Goal: Information Seeking & Learning: Learn about a topic

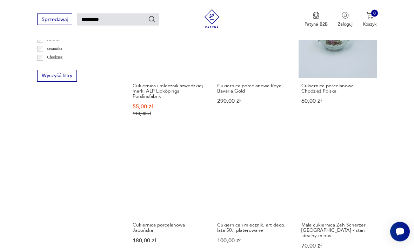
scroll to position [410, 0]
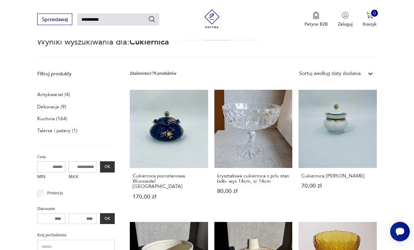
scroll to position [17, 0]
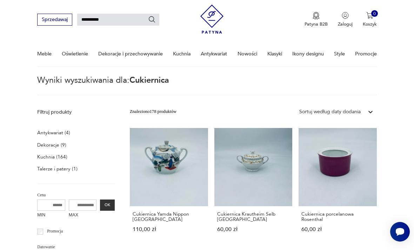
click at [84, 22] on input "**********" at bounding box center [118, 20] width 82 height 12
type input "**********"
click at [155, 23] on icon "Szukaj" at bounding box center [152, 20] width 8 height 8
type input "**********"
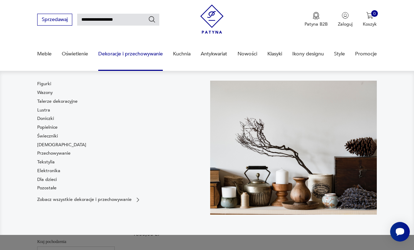
click at [117, 202] on p "Zobacz wszystkie dekoracje i przechowywanie" at bounding box center [84, 200] width 94 height 4
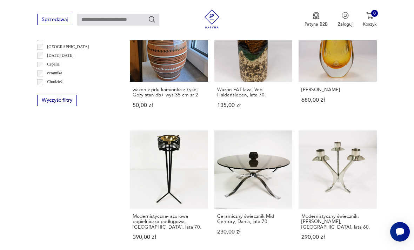
scroll to position [565, 0]
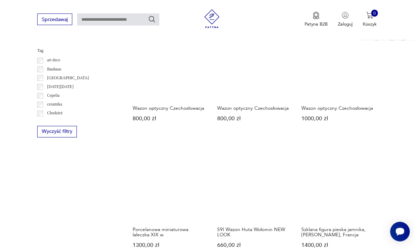
scroll to position [561, 0]
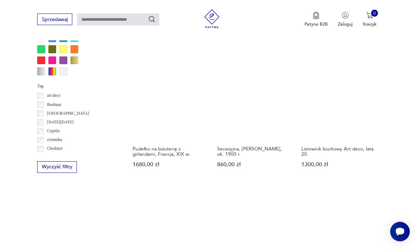
scroll to position [538, 0]
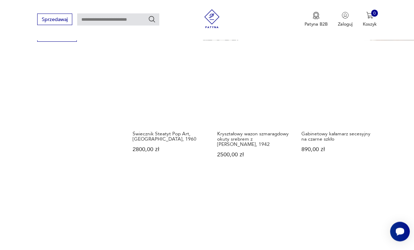
scroll to position [639, 0]
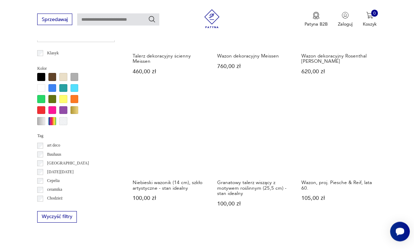
scroll to position [505, 0]
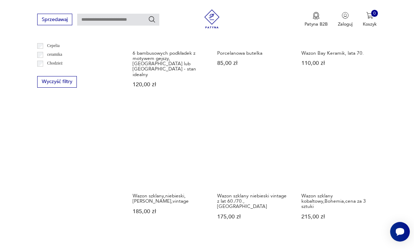
scroll to position [608, 0]
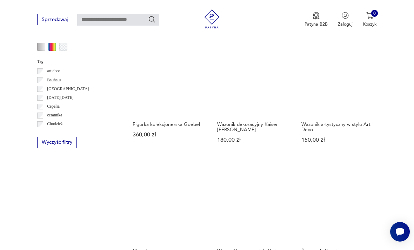
scroll to position [540, 0]
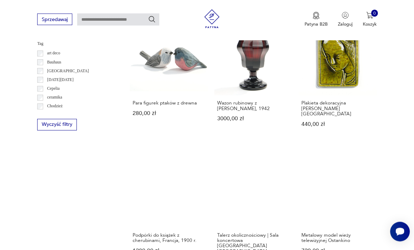
scroll to position [564, 0]
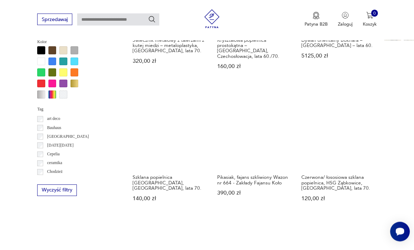
scroll to position [563, 0]
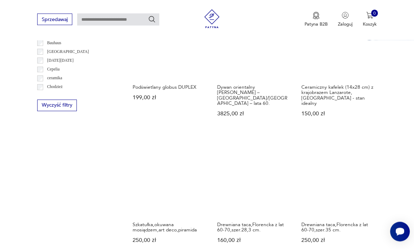
scroll to position [612, 0]
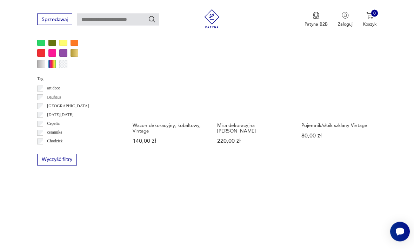
scroll to position [511, 0]
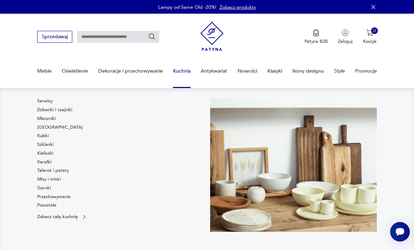
click at [110, 32] on input "text" at bounding box center [118, 37] width 82 height 12
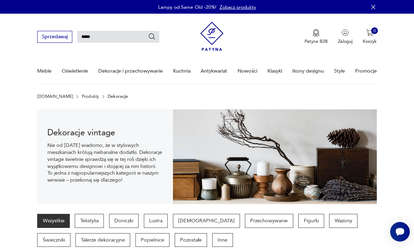
type input "******"
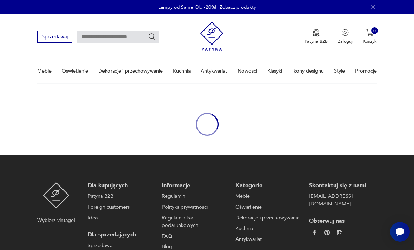
type input "******"
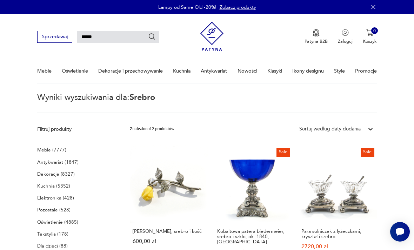
click at [108, 38] on input "******" at bounding box center [118, 37] width 82 height 12
type input "*******"
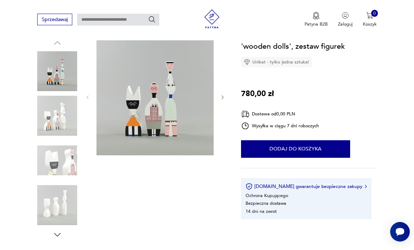
scroll to position [71, 0]
click at [64, 206] on img at bounding box center [57, 206] width 40 height 40
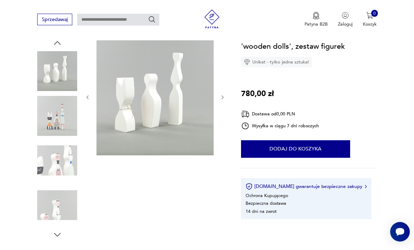
click at [63, 121] on img at bounding box center [57, 116] width 40 height 40
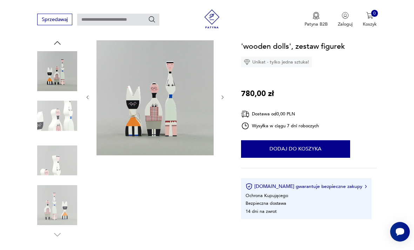
click at [66, 210] on img at bounding box center [57, 205] width 40 height 40
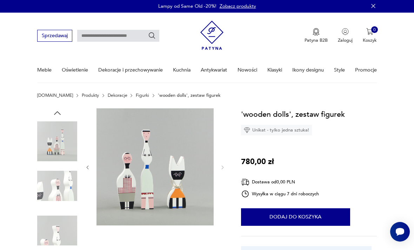
scroll to position [0, 0]
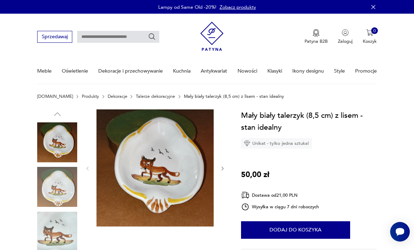
click at [62, 190] on img at bounding box center [57, 187] width 40 height 40
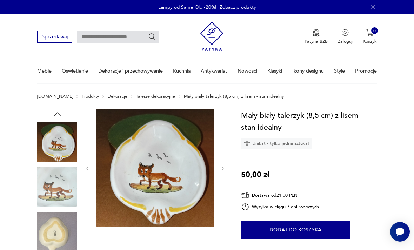
click at [60, 236] on img at bounding box center [57, 232] width 40 height 40
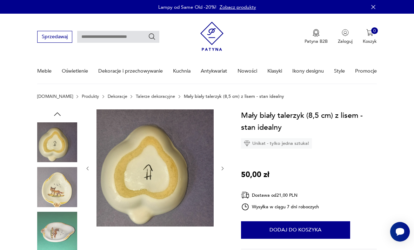
click at [60, 238] on img at bounding box center [57, 232] width 40 height 40
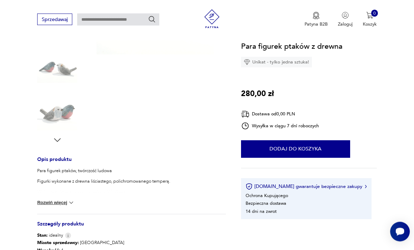
scroll to position [169, 0]
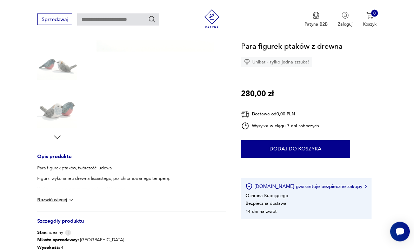
click at [66, 203] on button "Rozwiń więcej" at bounding box center [56, 200] width 38 height 7
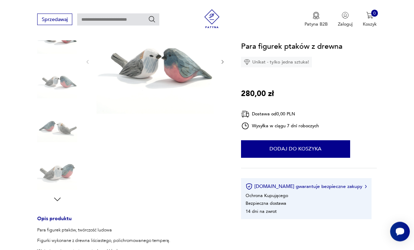
scroll to position [95, 0]
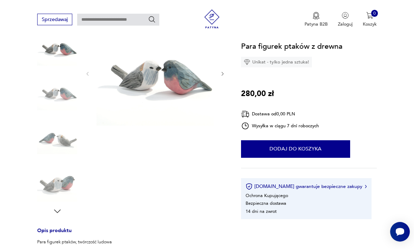
click at [60, 213] on icon "button" at bounding box center [57, 211] width 9 height 9
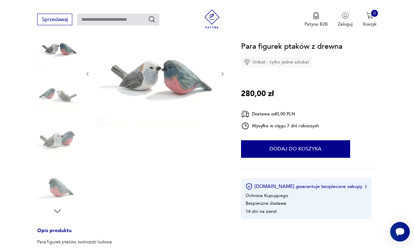
click at [61, 216] on icon "button" at bounding box center [57, 211] width 9 height 9
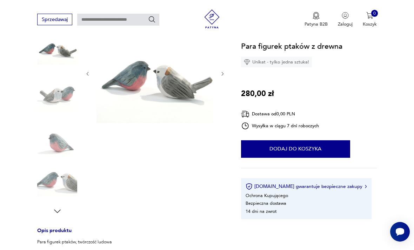
click at [61, 210] on icon "button" at bounding box center [57, 211] width 9 height 9
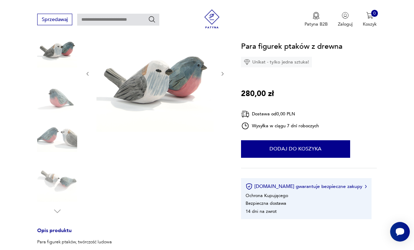
click at [63, 215] on div at bounding box center [57, 116] width 40 height 202
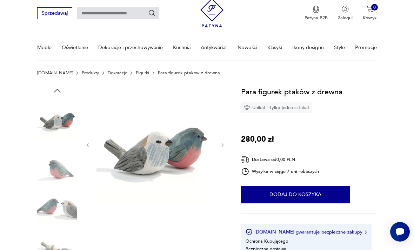
scroll to position [0, 0]
